Goal: Navigation & Orientation: Go to known website

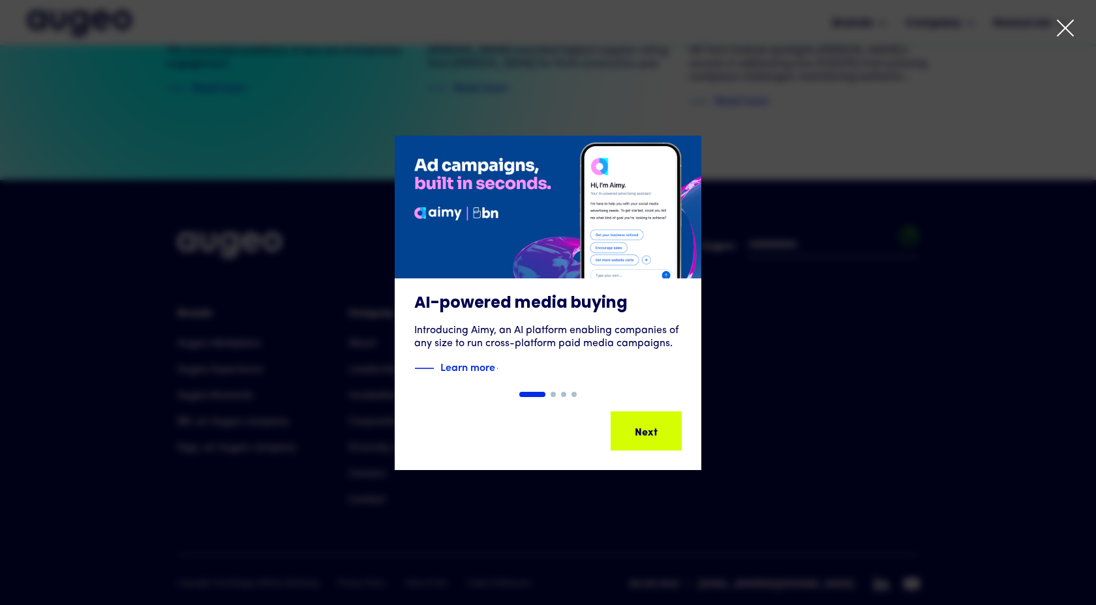
scroll to position [2969, 0]
click at [1062, 25] on icon at bounding box center [1065, 28] width 16 height 16
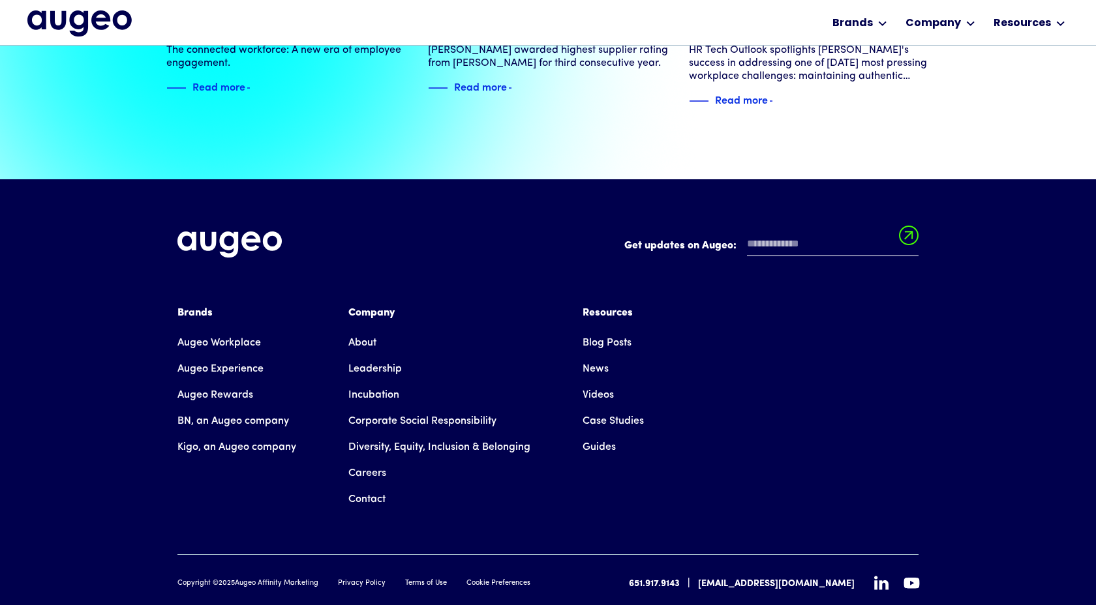
scroll to position [0, 0]
click at [880, 577] on icon at bounding box center [881, 584] width 14 height 14
